Goal: Information Seeking & Learning: Learn about a topic

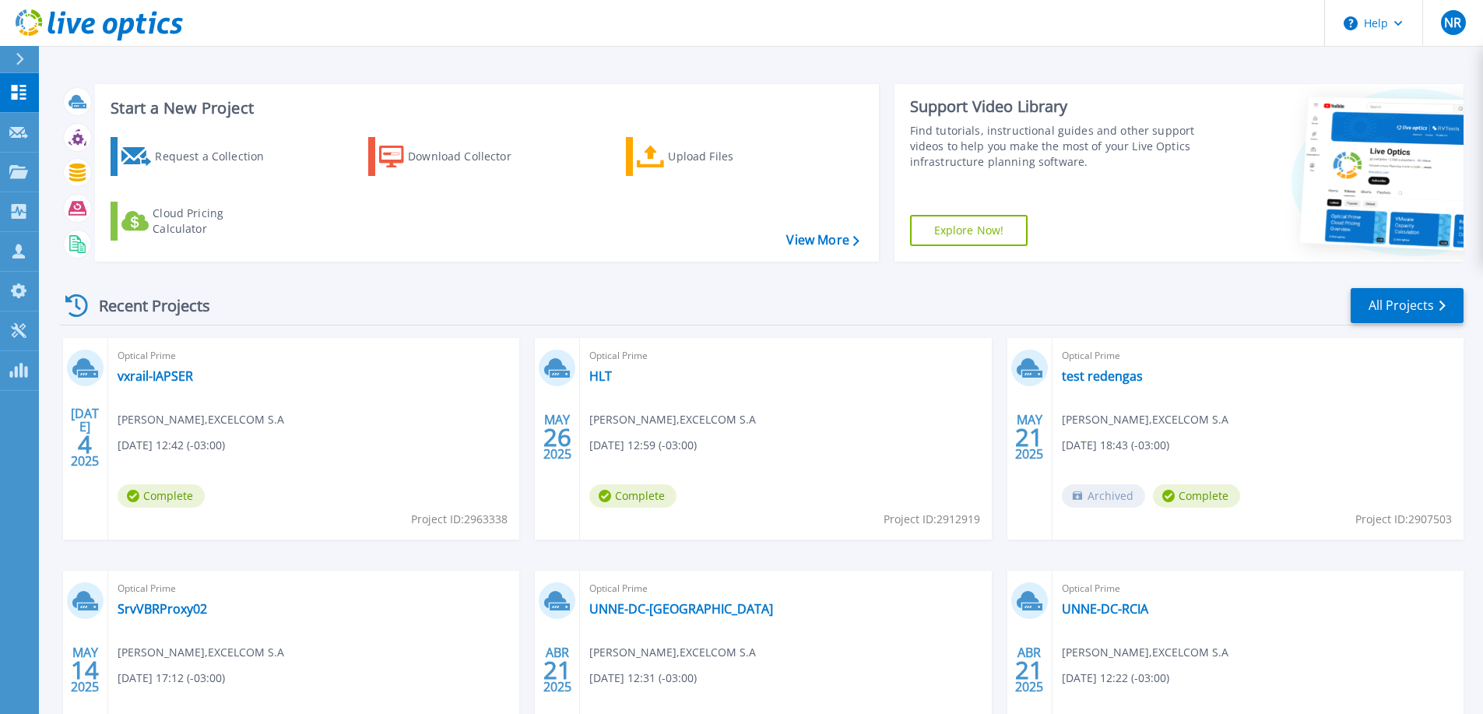
click at [325, 409] on div "Optical Prime vxrail-IAPSER [PERSON_NAME] , EXCELCOM [DATE] 12:42 (-03:00) Comp…" at bounding box center [313, 439] width 411 height 202
click at [166, 376] on link "vxrail-IAPSER" at bounding box center [156, 376] width 76 height 16
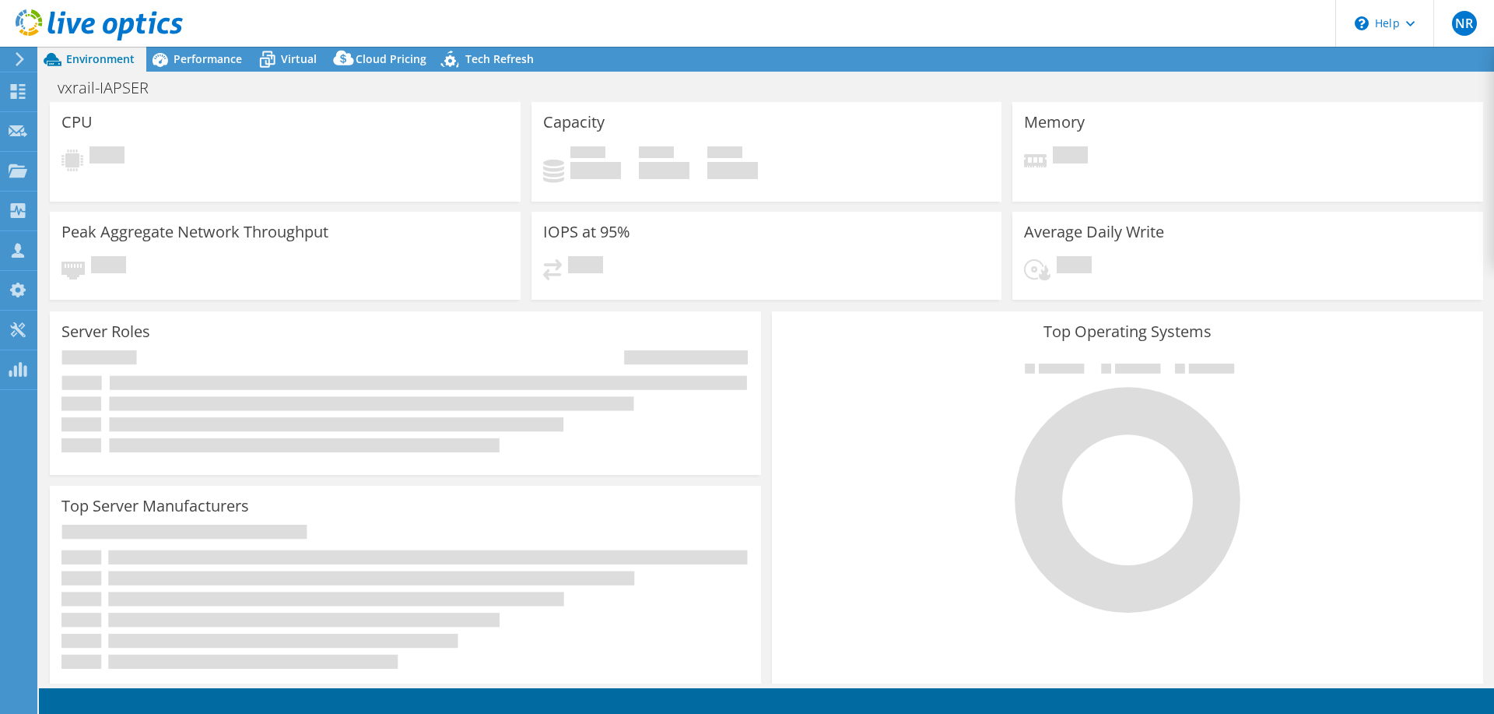
select select "USD"
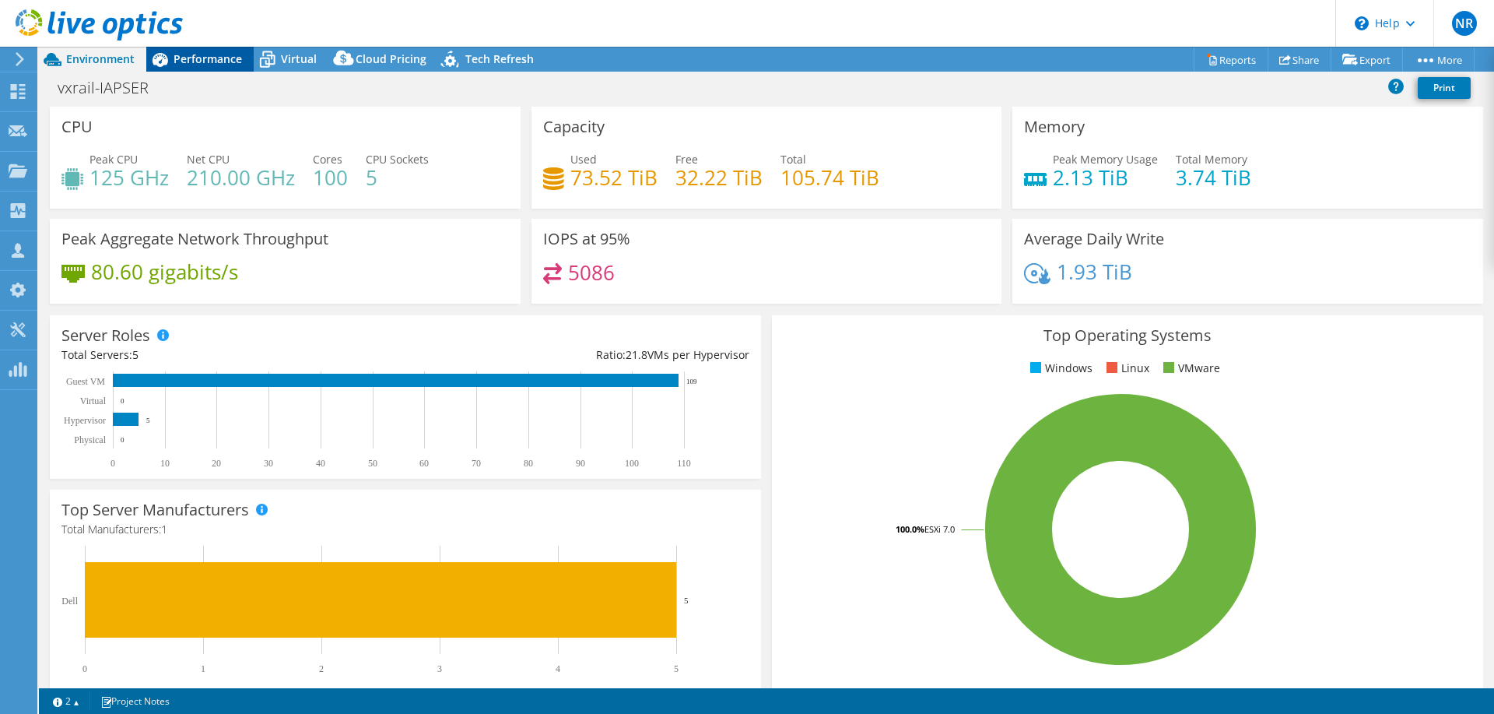
click at [194, 55] on span "Performance" at bounding box center [208, 58] width 68 height 15
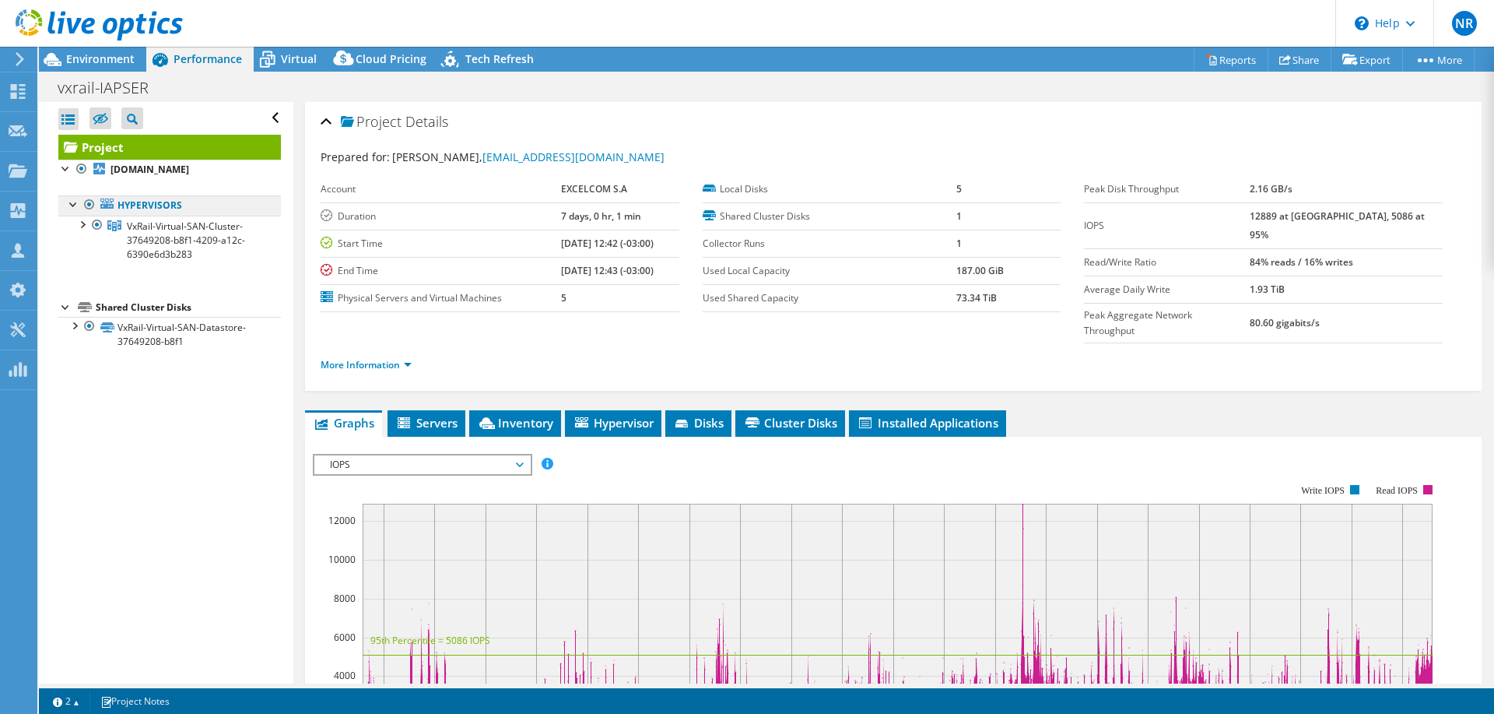
click at [147, 216] on link "Hypervisors" at bounding box center [169, 205] width 223 height 20
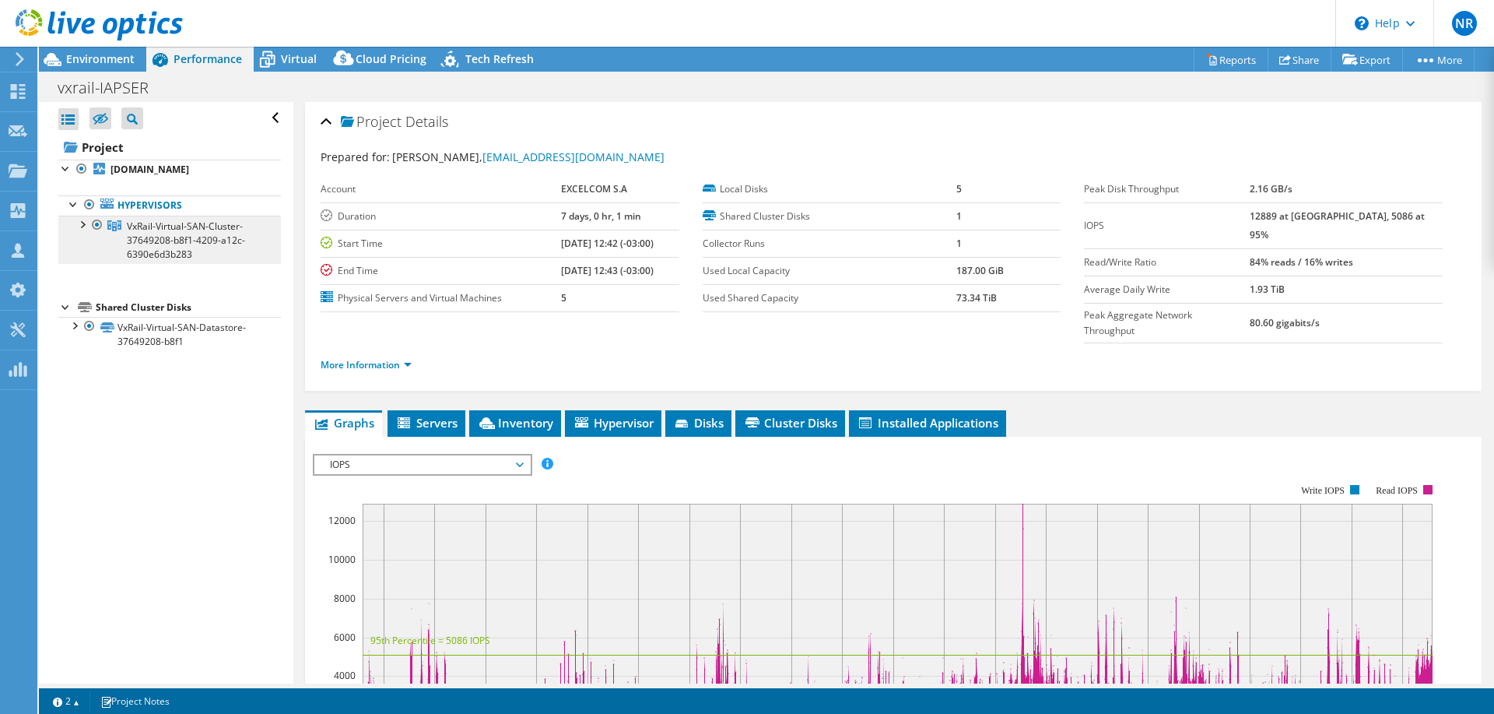
click at [167, 257] on span "VxRail-Virtual-SAN-Cluster-37649208-b8f1-4209-a12c-6390e6d3b283" at bounding box center [186, 239] width 118 height 41
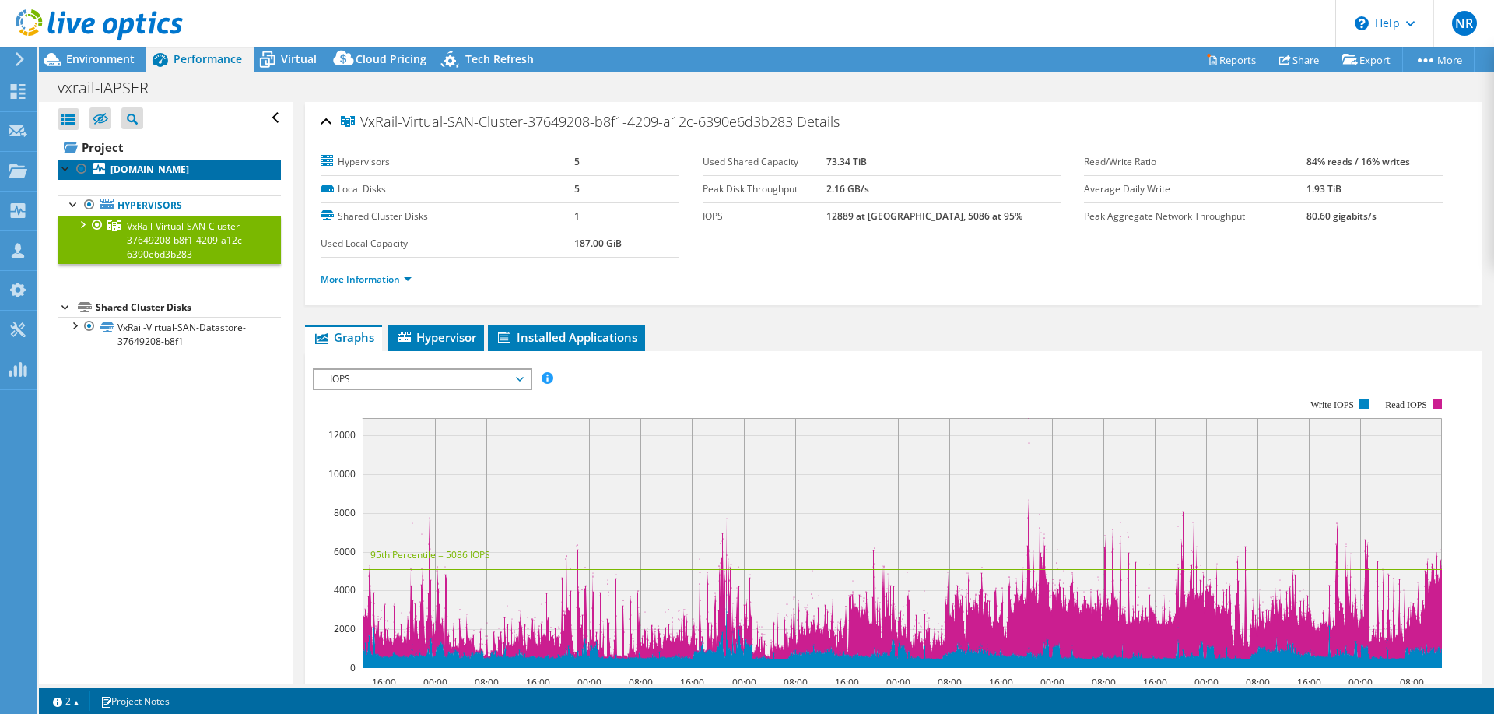
click at [141, 170] on b "hostc1-05.institutoseguro.com.ar" at bounding box center [150, 169] width 79 height 13
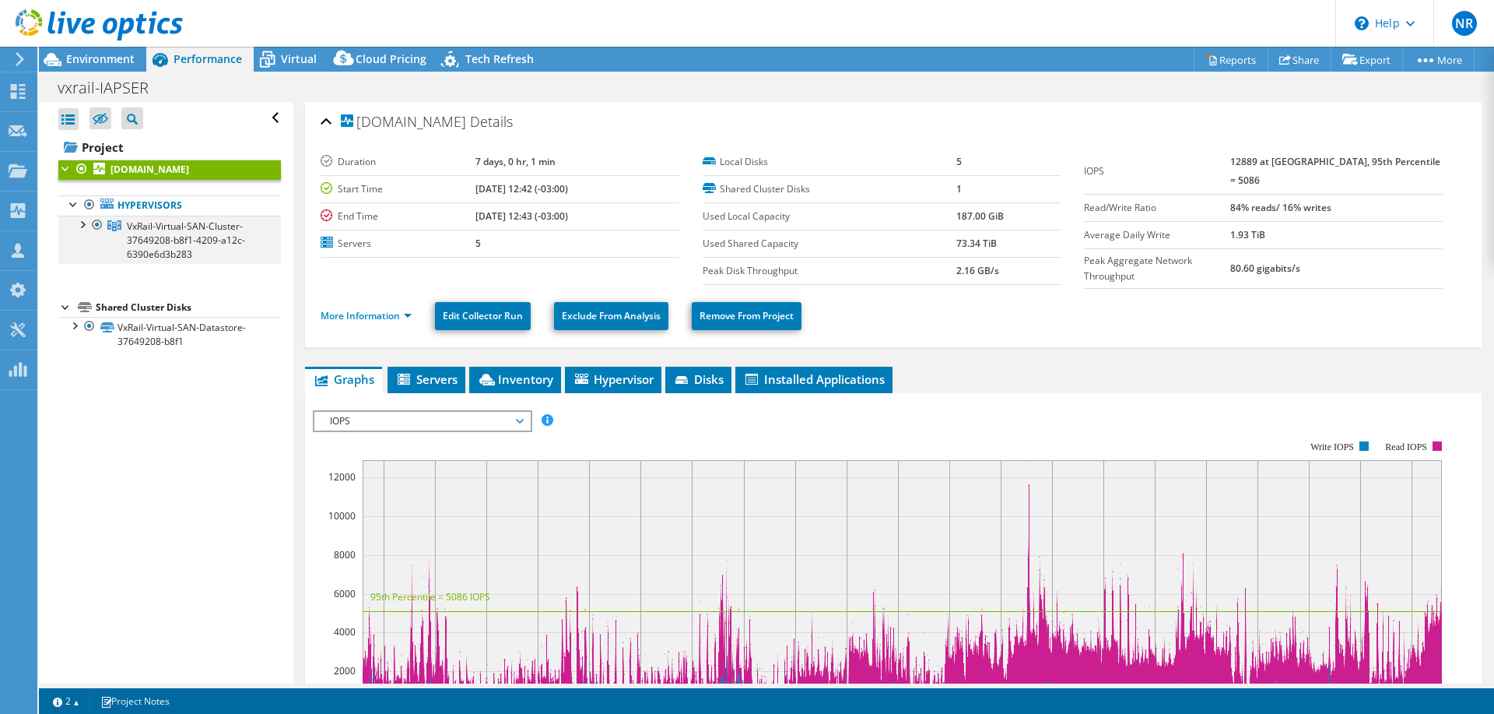
click at [85, 231] on div at bounding box center [82, 224] width 16 height 16
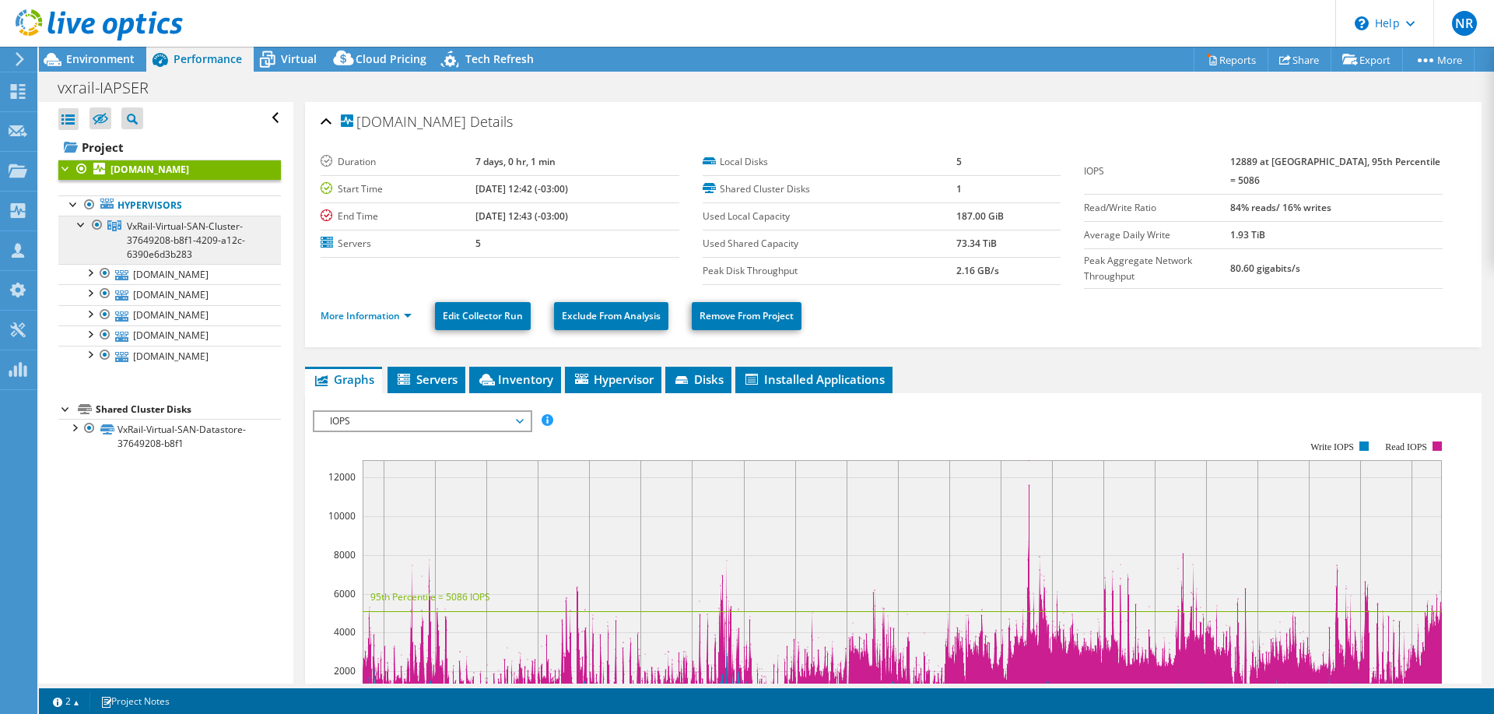
click at [181, 251] on span "VxRail-Virtual-SAN-Cluster-37649208-b8f1-4209-a12c-6390e6d3b283" at bounding box center [186, 239] width 118 height 41
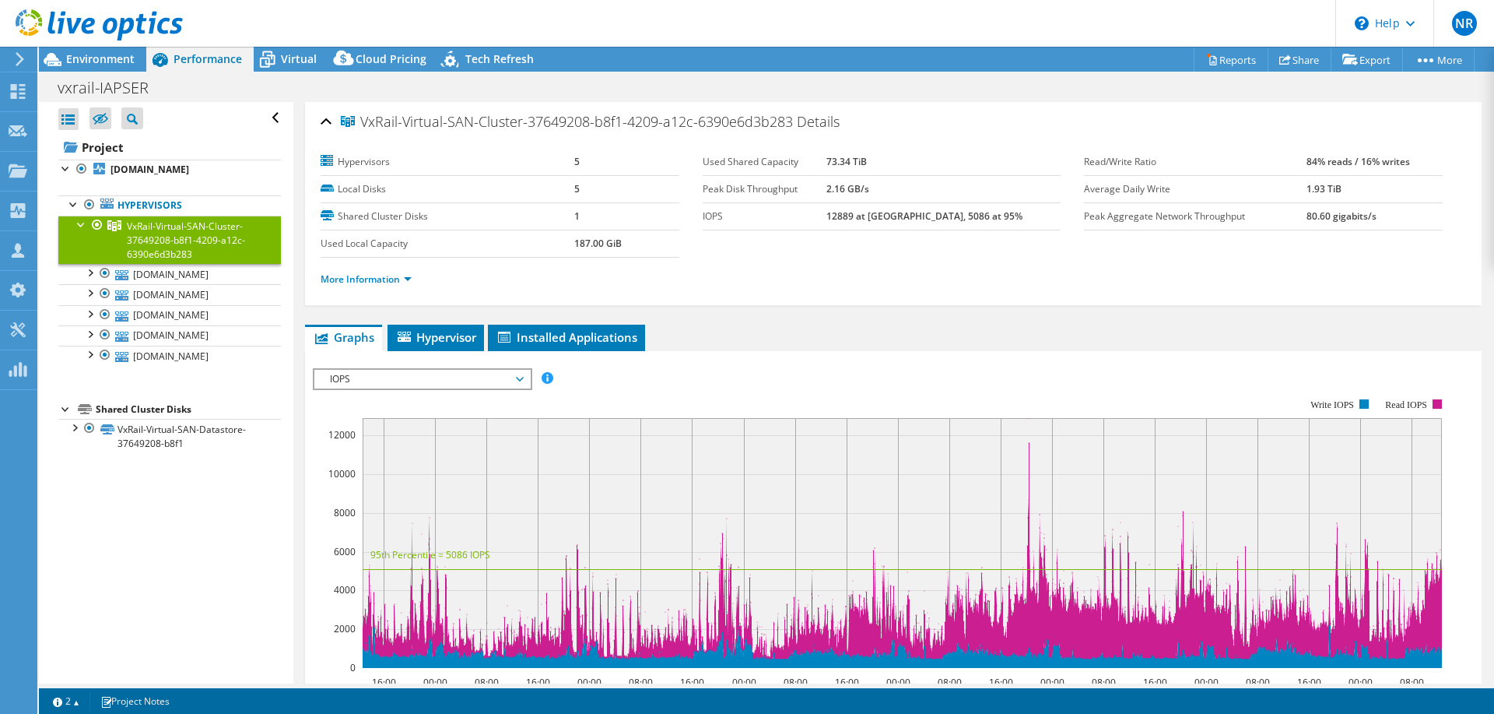
drag, startPoint x: 520, startPoint y: 243, endPoint x: 653, endPoint y: 239, distance: 133.2
click at [653, 239] on tr "Used Local Capacity 187.00 GiB" at bounding box center [500, 243] width 359 height 27
click at [653, 239] on td "187.00 GiB" at bounding box center [626, 243] width 104 height 27
click at [462, 331] on span "Hypervisor" at bounding box center [435, 337] width 81 height 16
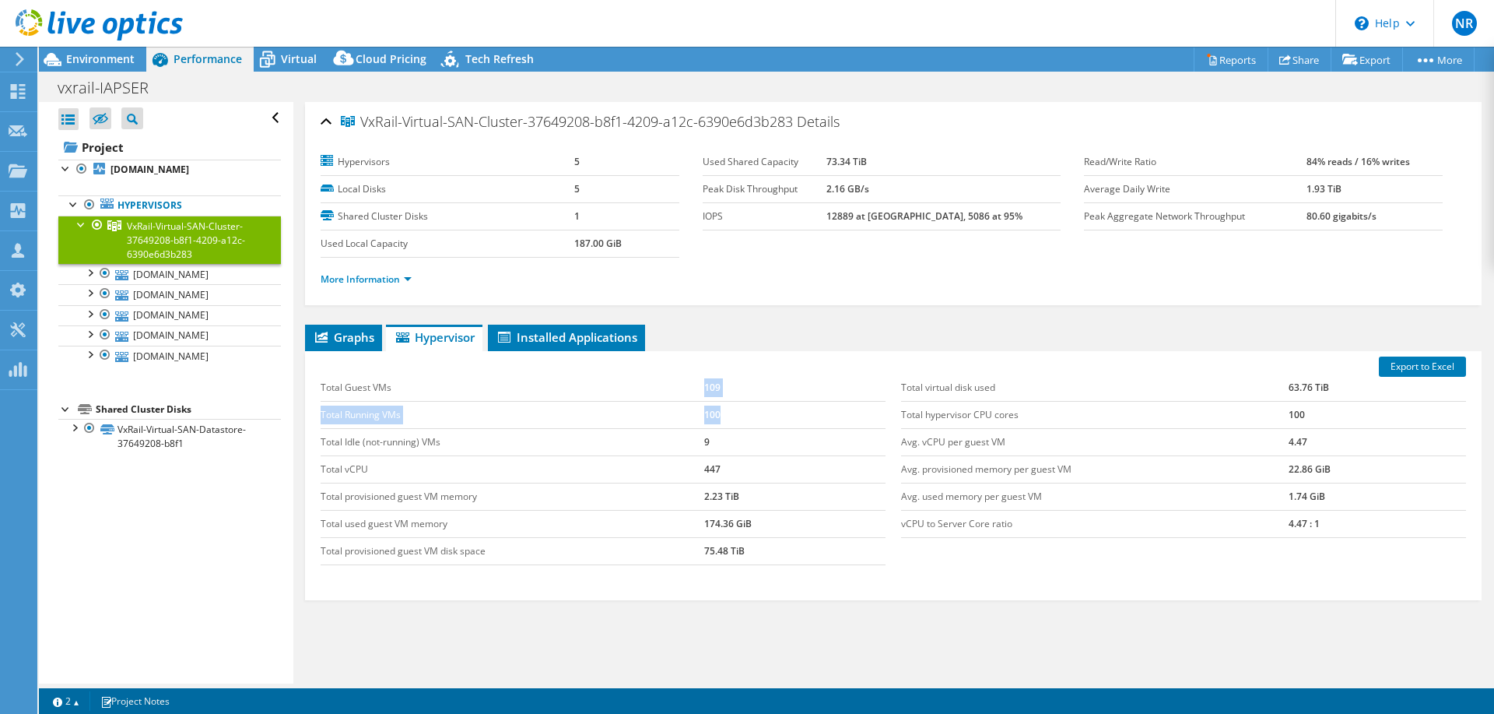
drag, startPoint x: 649, startPoint y: 395, endPoint x: 756, endPoint y: 402, distance: 106.8
click at [756, 402] on tbody "Total Guest VMs 109 Total Running VMs 100 Total Idle (not-running) VMs 9 Total …" at bounding box center [603, 469] width 565 height 191
click at [749, 395] on td "109" at bounding box center [794, 387] width 181 height 27
click at [713, 390] on td "109" at bounding box center [794, 387] width 181 height 27
drag, startPoint x: 670, startPoint y: 392, endPoint x: 737, endPoint y: 384, distance: 67.4
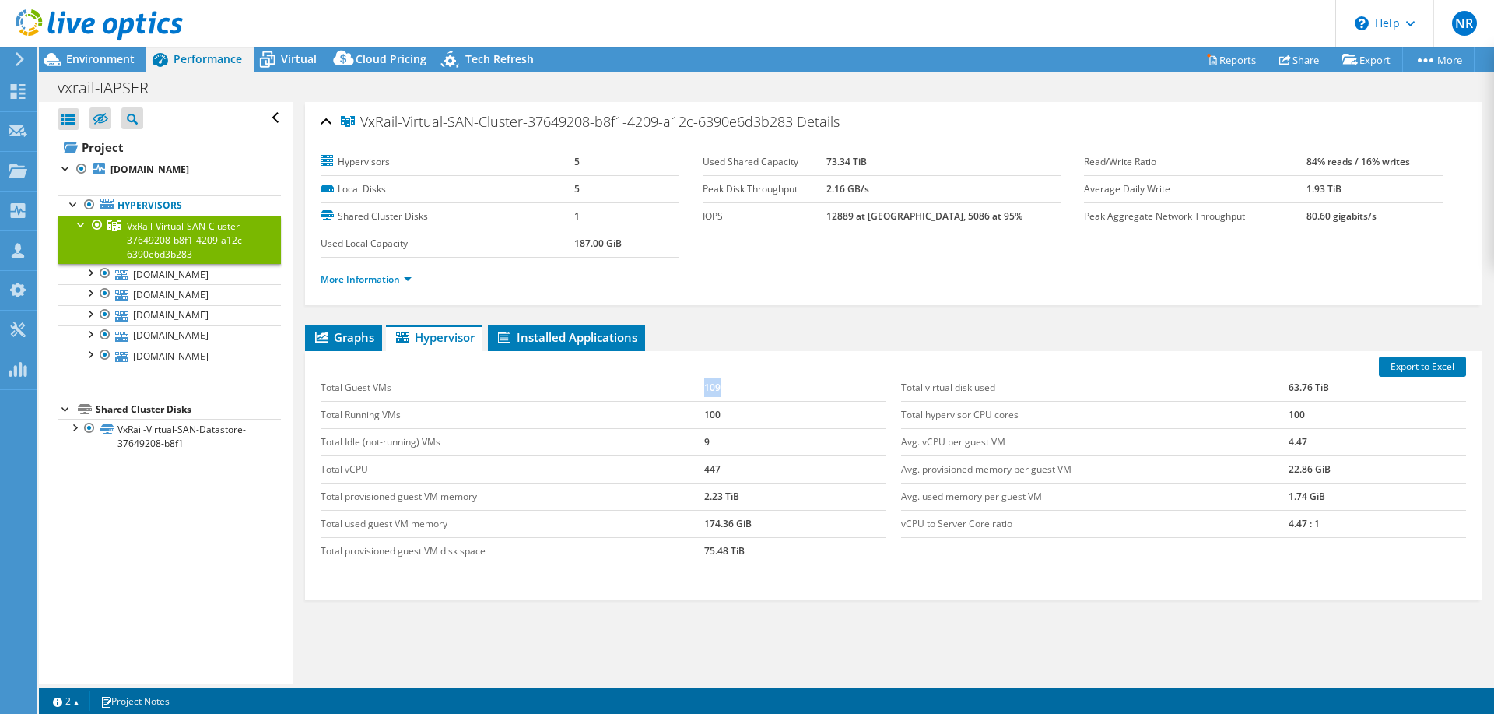
click at [737, 384] on tr "Total Guest VMs 109" at bounding box center [603, 387] width 565 height 27
copy tr "109"
drag, startPoint x: 1280, startPoint y: 390, endPoint x: 1323, endPoint y: 387, distance: 43.7
click at [1323, 387] on td "63.76 TiB" at bounding box center [1377, 387] width 177 height 27
click at [83, 69] on div "Environment" at bounding box center [92, 59] width 107 height 25
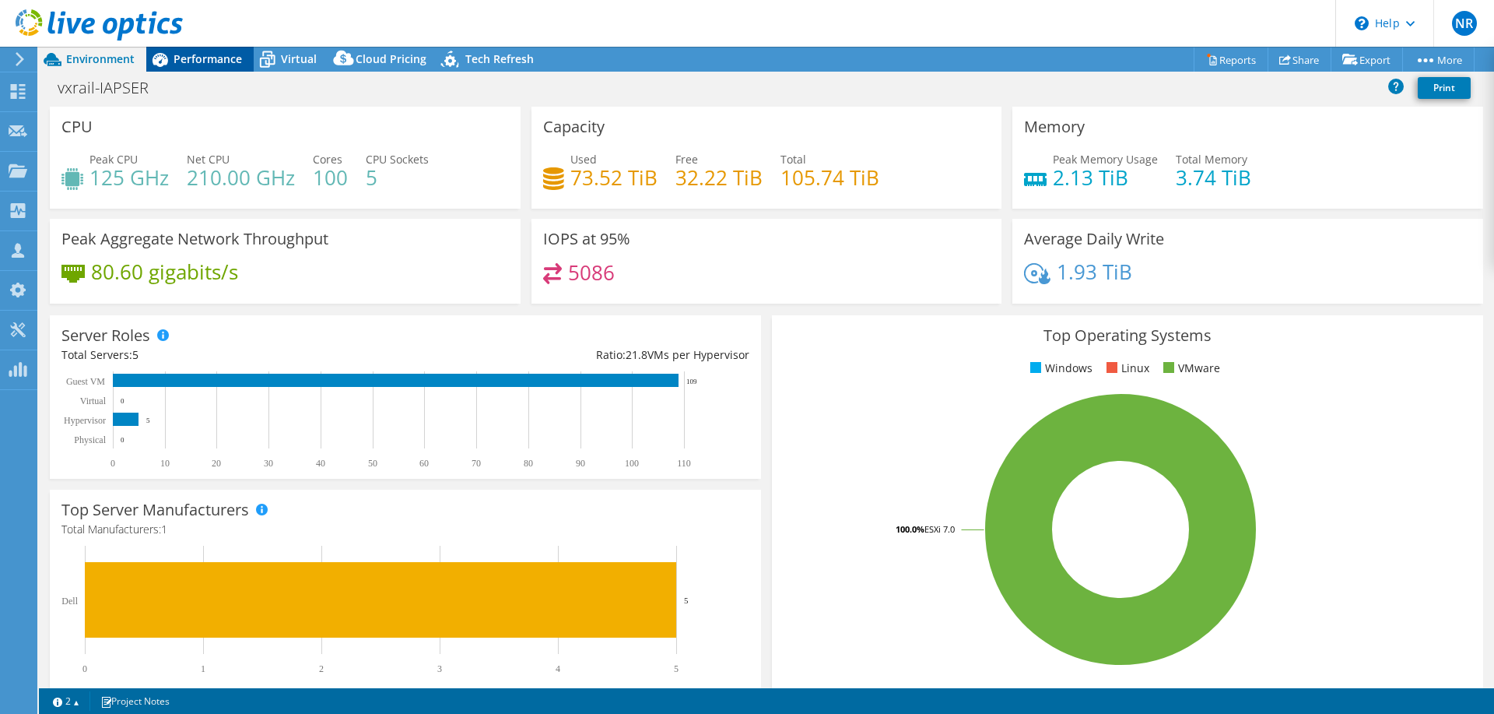
click at [191, 60] on span "Performance" at bounding box center [208, 58] width 68 height 15
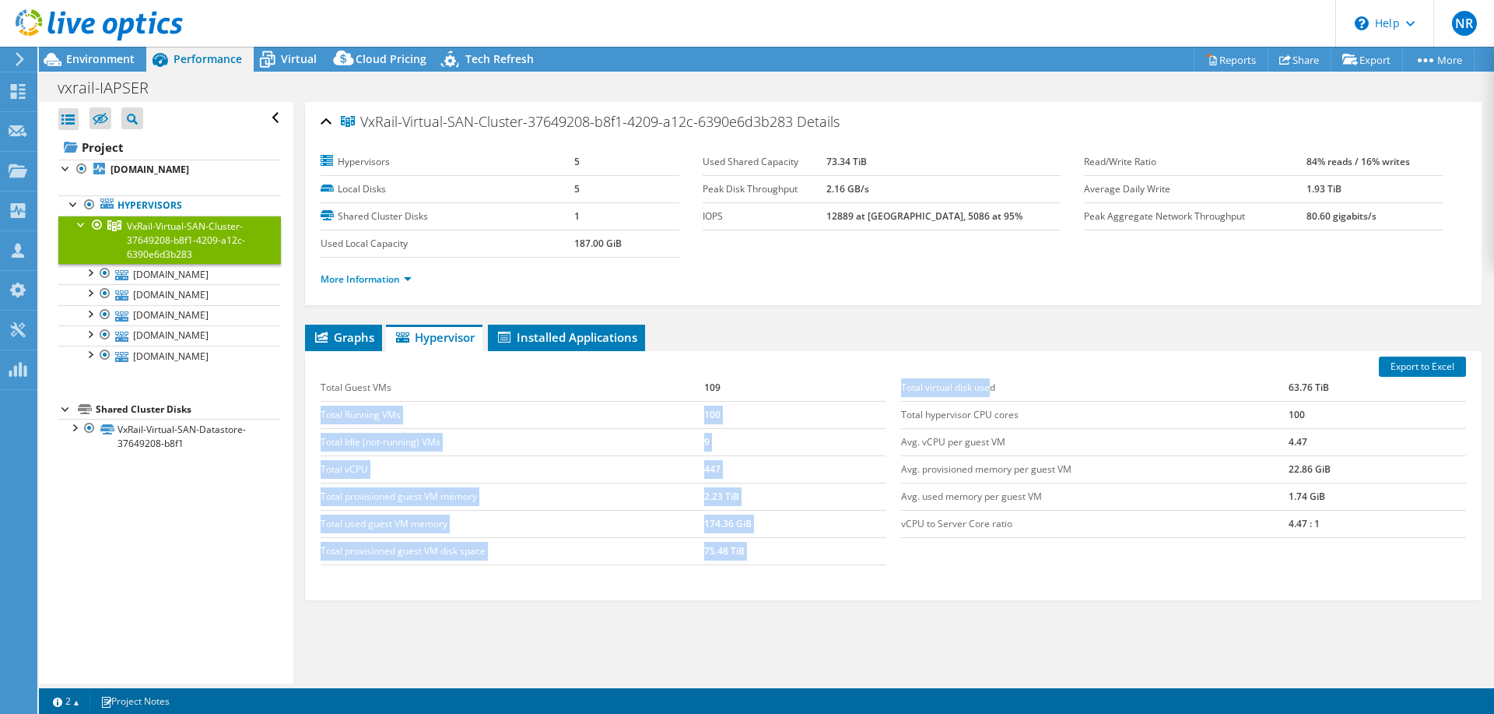
drag, startPoint x: 986, startPoint y: 384, endPoint x: 865, endPoint y: 396, distance: 122.1
click at [865, 396] on div "Total Guest VMs 109 Total Running VMs 100 Total Idle (not-running) VMs 9 Total …" at bounding box center [893, 470] width 1161 height 222
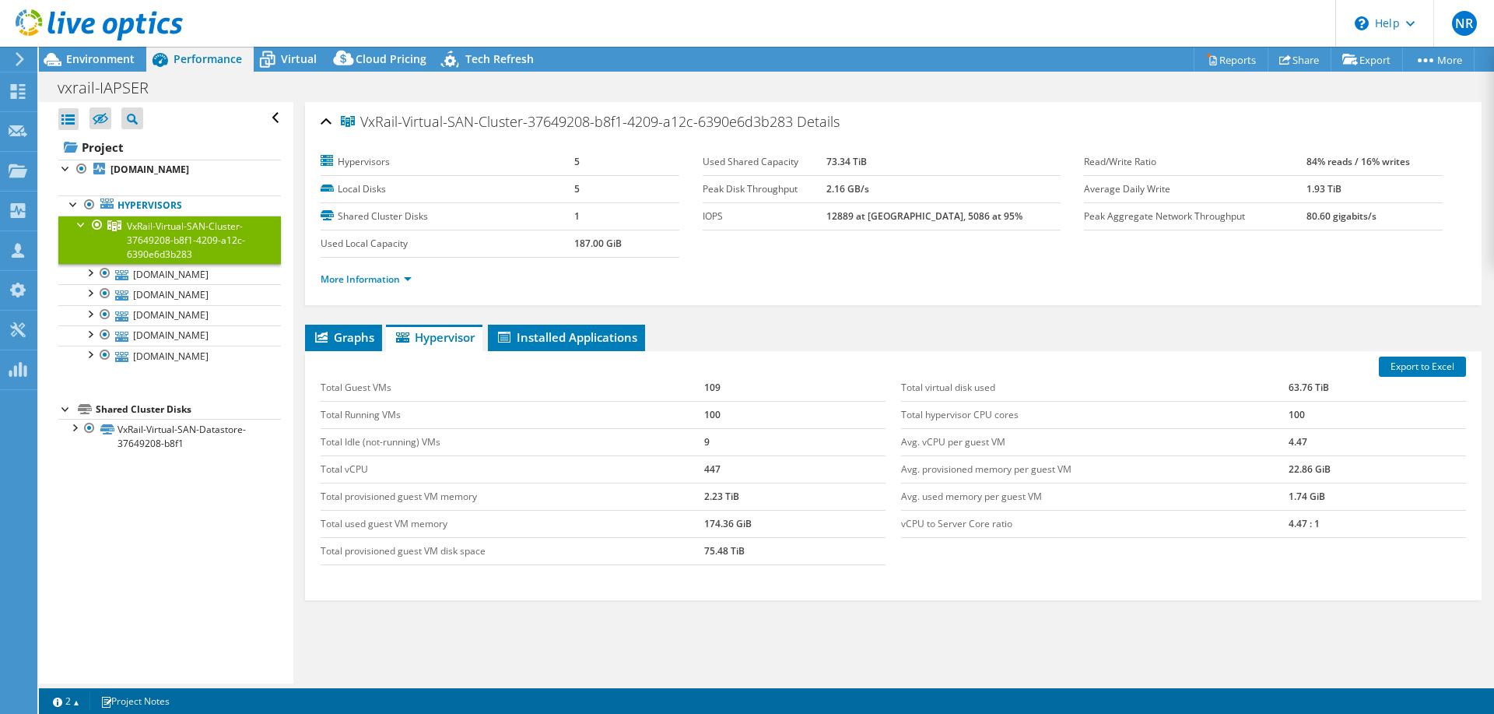
click at [1043, 417] on td "Total hypervisor CPU cores" at bounding box center [1095, 414] width 388 height 27
drag, startPoint x: 1277, startPoint y: 381, endPoint x: 1354, endPoint y: 392, distance: 76.9
click at [1354, 392] on tr "Total virtual disk used 63.76 TiB" at bounding box center [1183, 387] width 565 height 27
click at [1270, 436] on td "Avg. vCPU per guest VM" at bounding box center [1095, 441] width 388 height 27
drag, startPoint x: 1270, startPoint y: 444, endPoint x: 1333, endPoint y: 431, distance: 64.3
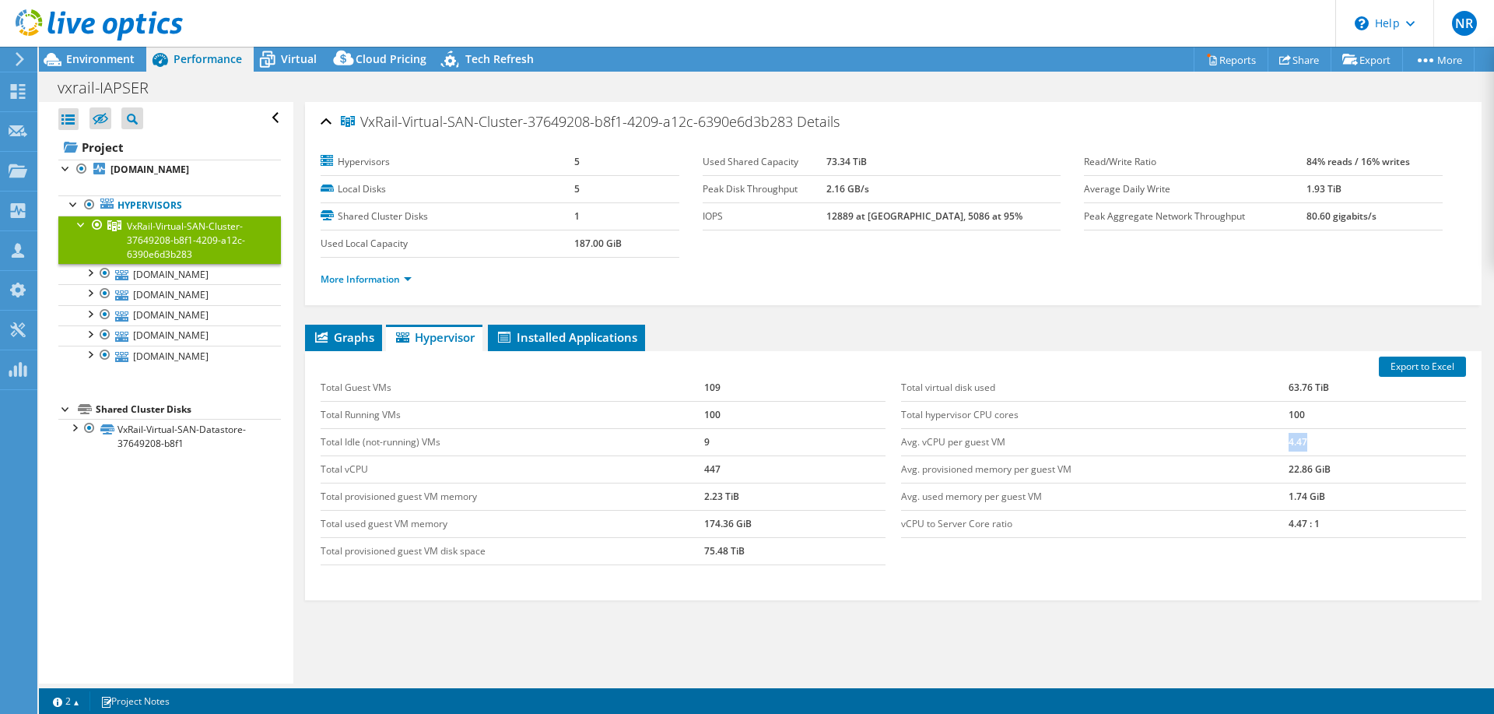
click at [1333, 431] on tr "Avg. vCPU per guest VM 4.47" at bounding box center [1183, 441] width 565 height 27
click at [80, 69] on div "Environment" at bounding box center [92, 59] width 107 height 25
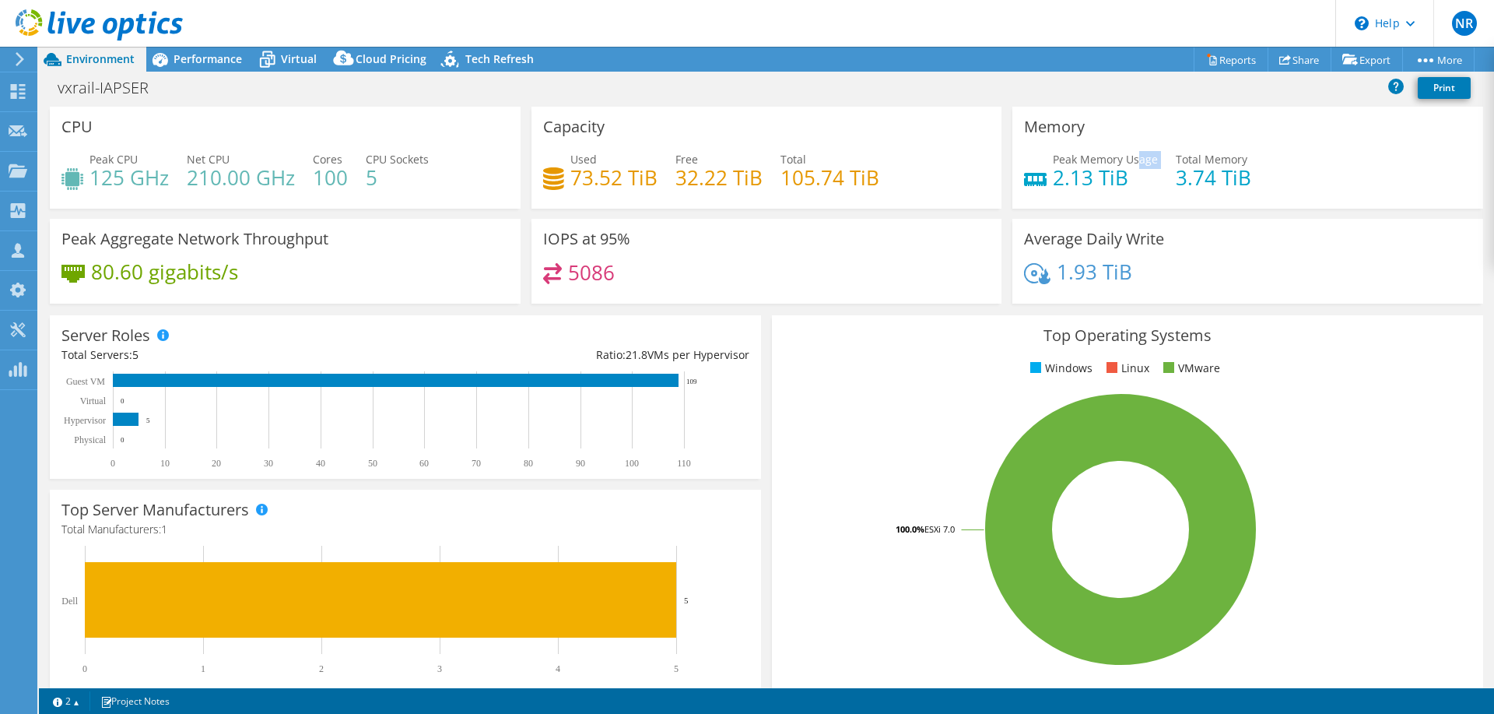
drag, startPoint x: 1050, startPoint y: 171, endPoint x: 1136, endPoint y: 156, distance: 87.0
click at [1132, 155] on div "Peak Memory Usage 2.13 TiB" at bounding box center [1105, 168] width 105 height 35
click at [1151, 181] on div "Peak Memory Usage 2.13 TiB Total Memory 3.74 TiB" at bounding box center [1248, 176] width 448 height 51
